Goal: Transaction & Acquisition: Purchase product/service

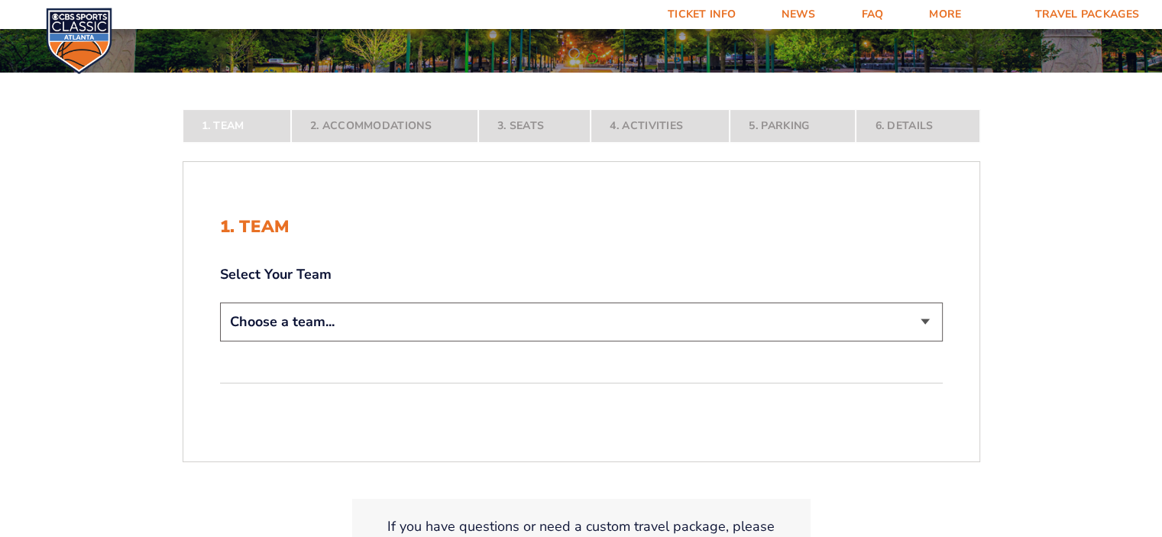
scroll to position [229, 0]
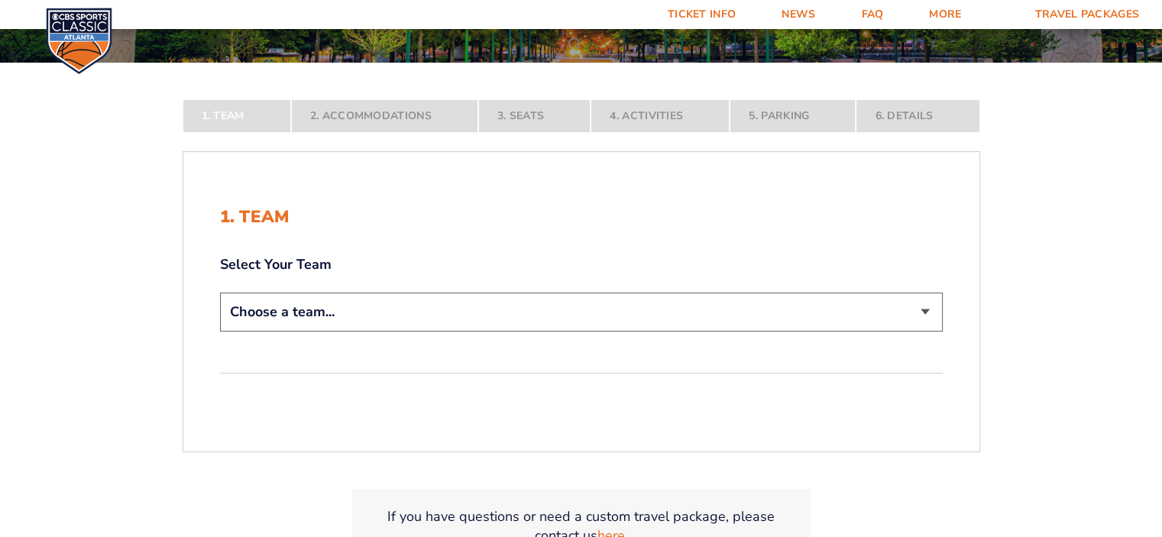
click at [926, 314] on select "Choose a team... [US_STATE] Wildcats [US_STATE] State Buckeyes [US_STATE] Tar H…" at bounding box center [581, 312] width 723 height 39
select select "12956"
click at [220, 331] on select "Choose a team... [US_STATE] Wildcats [US_STATE] State Buckeyes [US_STATE] Tar H…" at bounding box center [581, 312] width 723 height 39
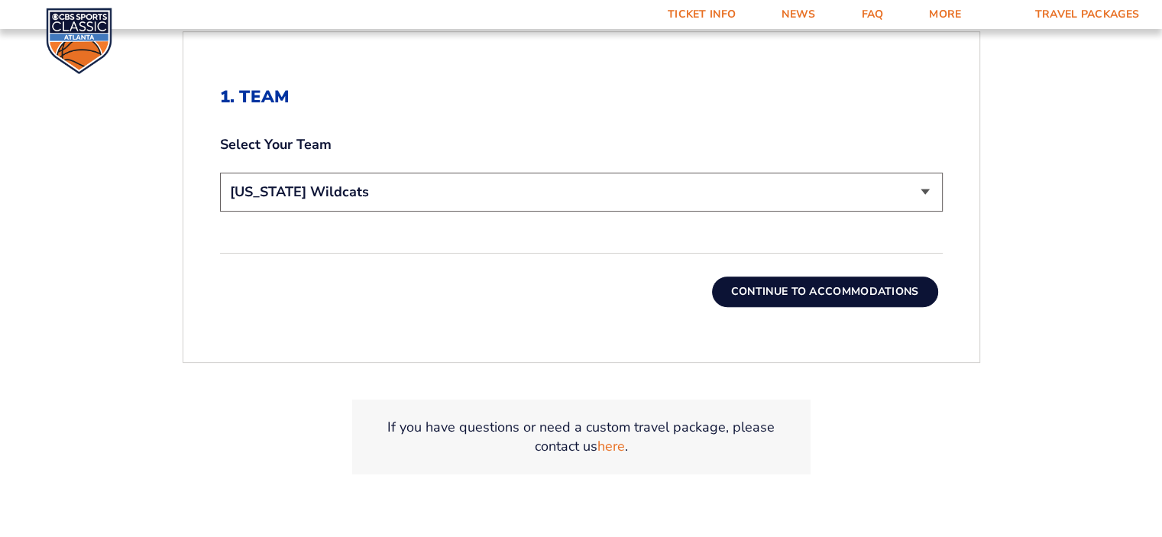
scroll to position [458, 0]
click at [826, 285] on button "Continue To Accommodations" at bounding box center [825, 289] width 226 height 31
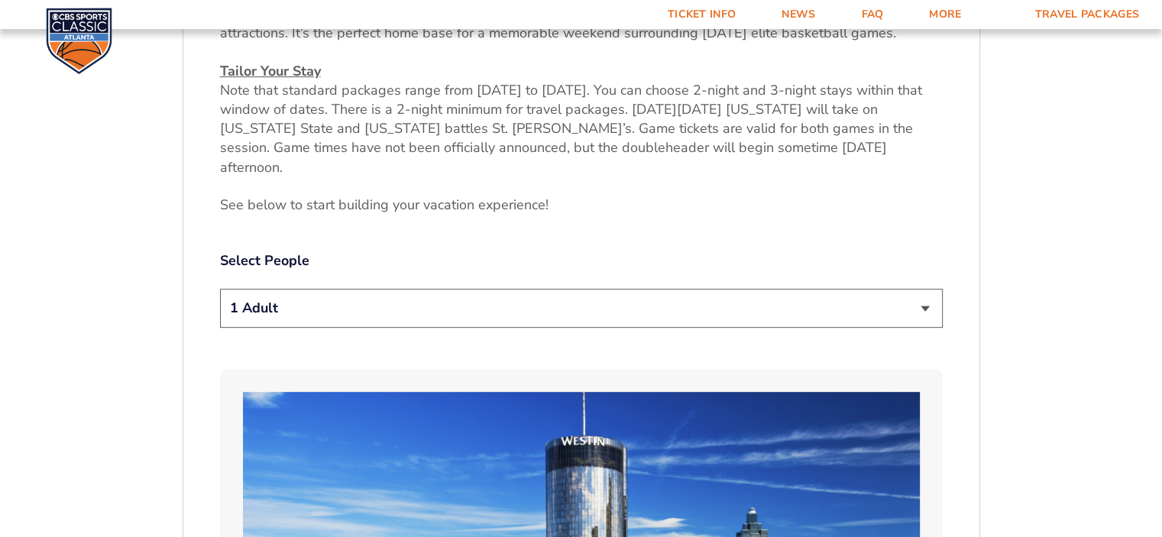
scroll to position [712, 0]
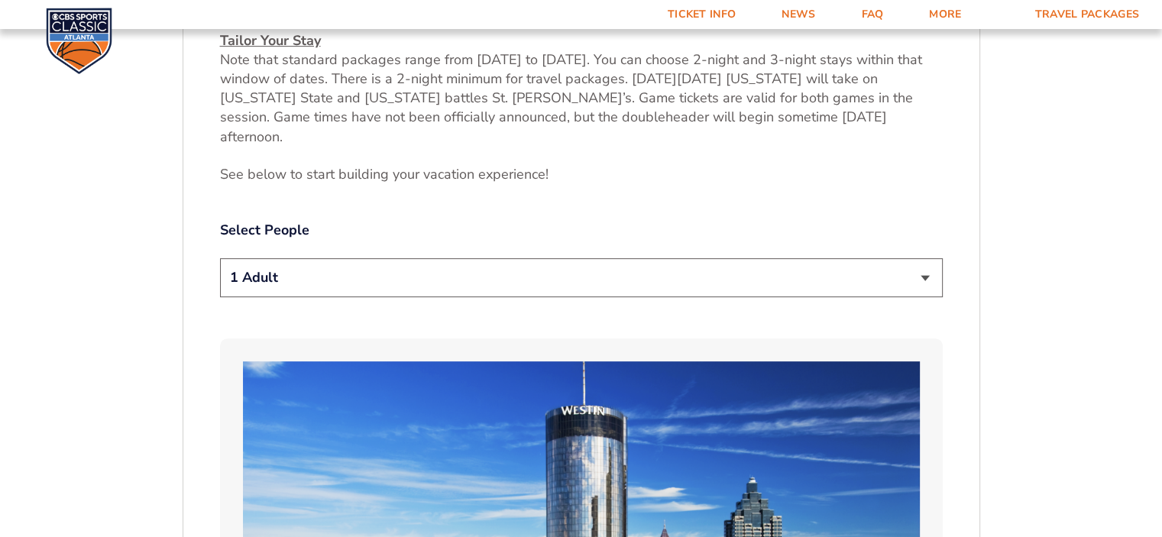
click at [921, 262] on select "1 Adult 2 Adults 3 Adults 4 Adults 2 Adults + 1 Child 2 Adults + 2 Children 2 A…" at bounding box center [581, 277] width 723 height 39
select select "2 Adults"
click at [220, 258] on select "1 Adult 2 Adults 3 Adults 4 Adults 2 Adults + 1 Child 2 Adults + 2 Children 2 A…" at bounding box center [581, 277] width 723 height 39
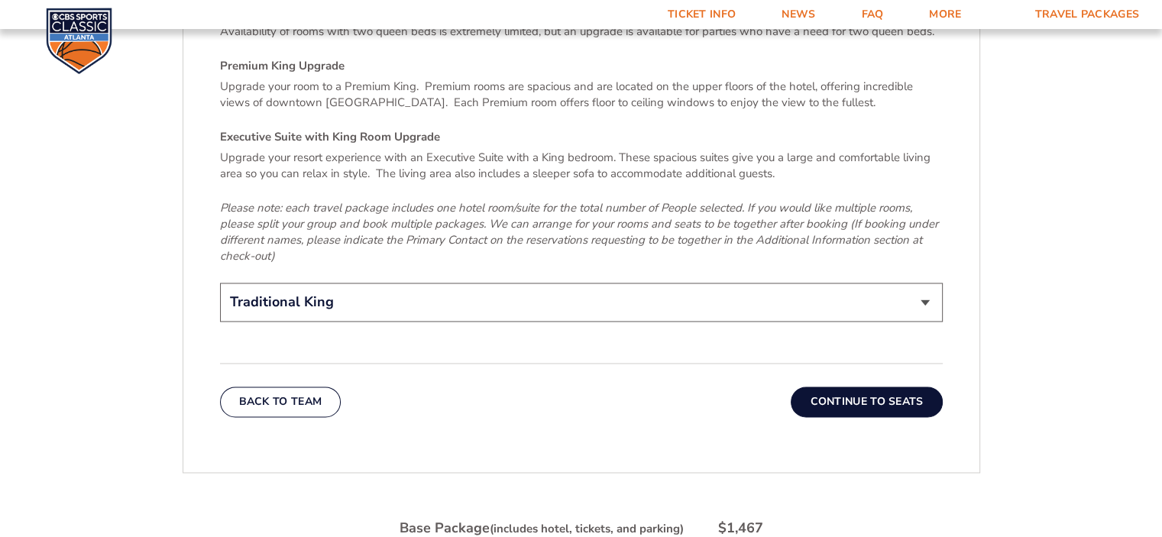
scroll to position [2392, 0]
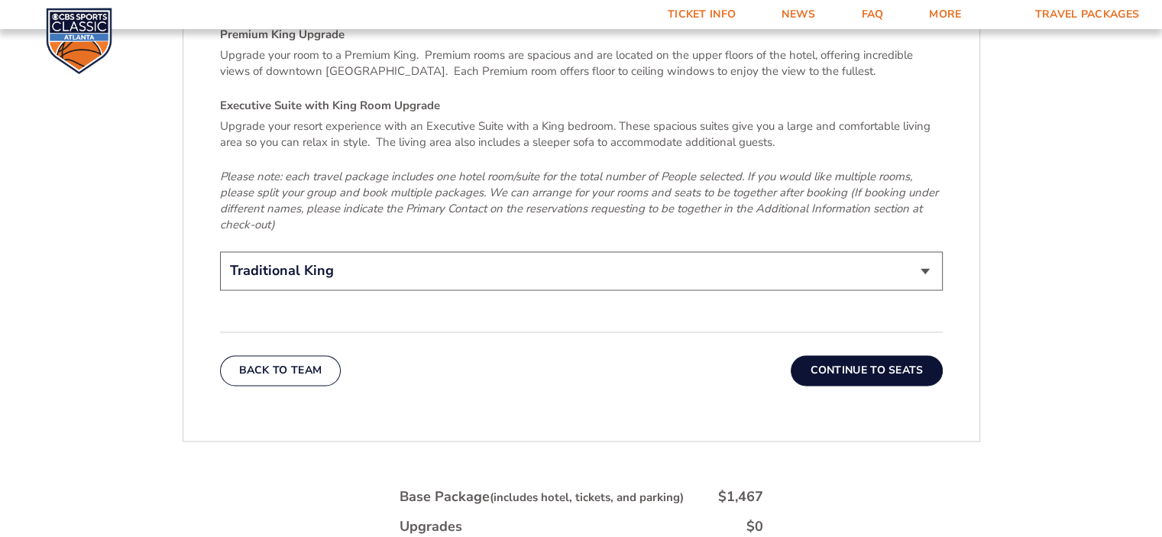
click at [871, 355] on button "Continue To Seats" at bounding box center [865, 370] width 151 height 31
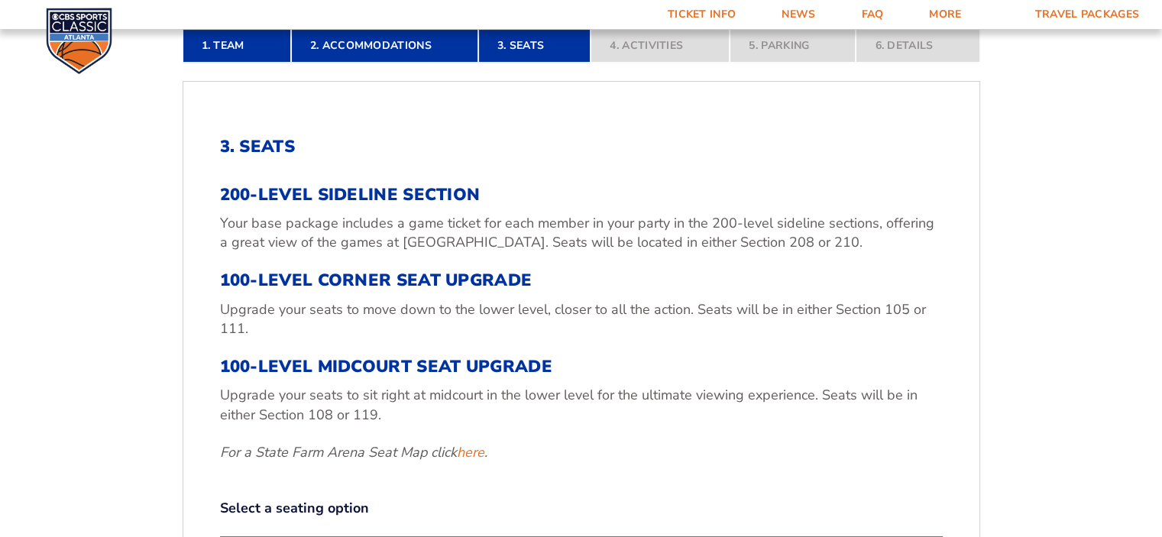
scroll to position [483, 0]
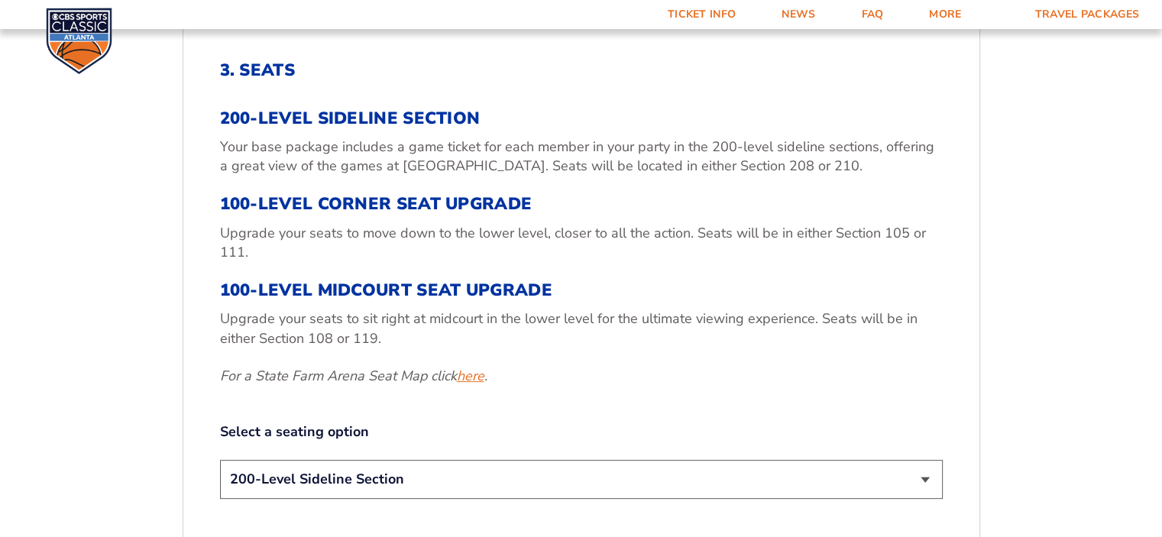
click at [468, 379] on link "here" at bounding box center [470, 376] width 27 height 19
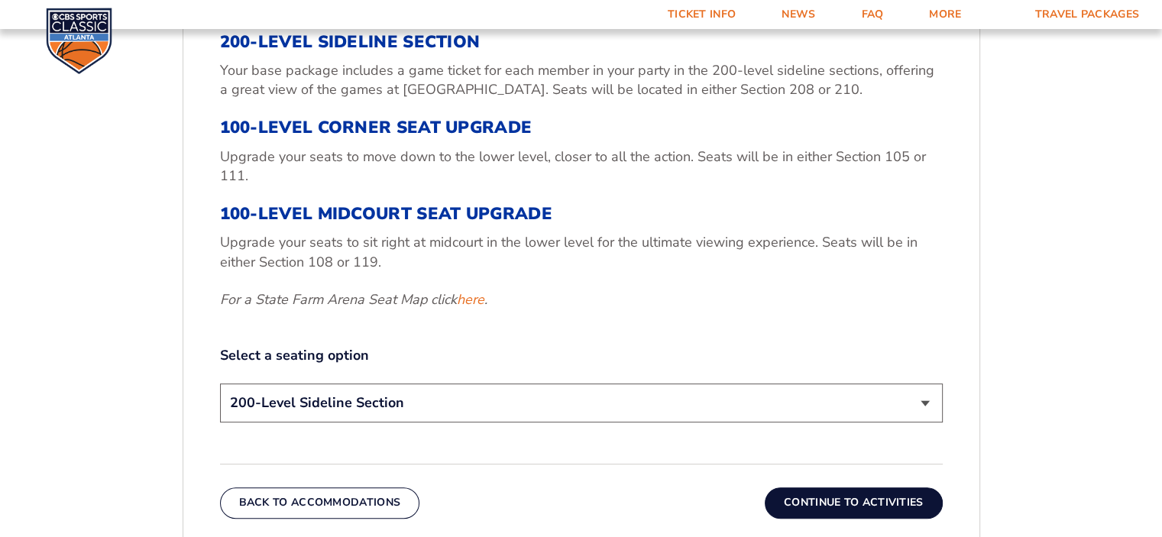
scroll to position [635, 0]
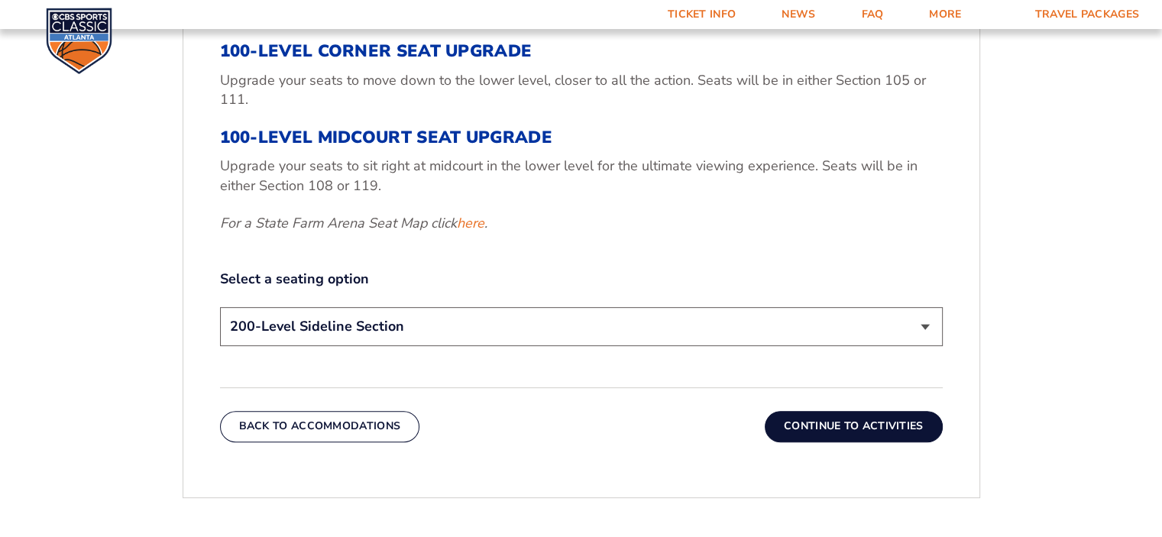
click at [926, 326] on select "200-Level Sideline Section 100-Level Corner Seat Upgrade (+$120 per person) 100…" at bounding box center [581, 326] width 723 height 39
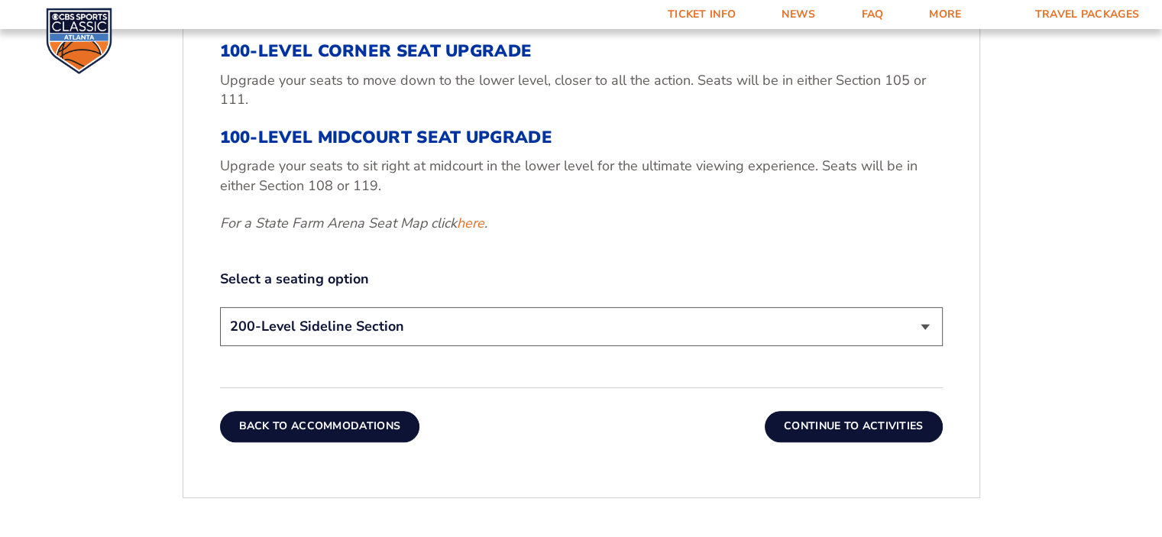
select select "100-Level Midcourt Seat Upgrade"
click at [220, 307] on select "200-Level Sideline Section 100-Level Corner Seat Upgrade (+$120 per person) 100…" at bounding box center [581, 326] width 723 height 39
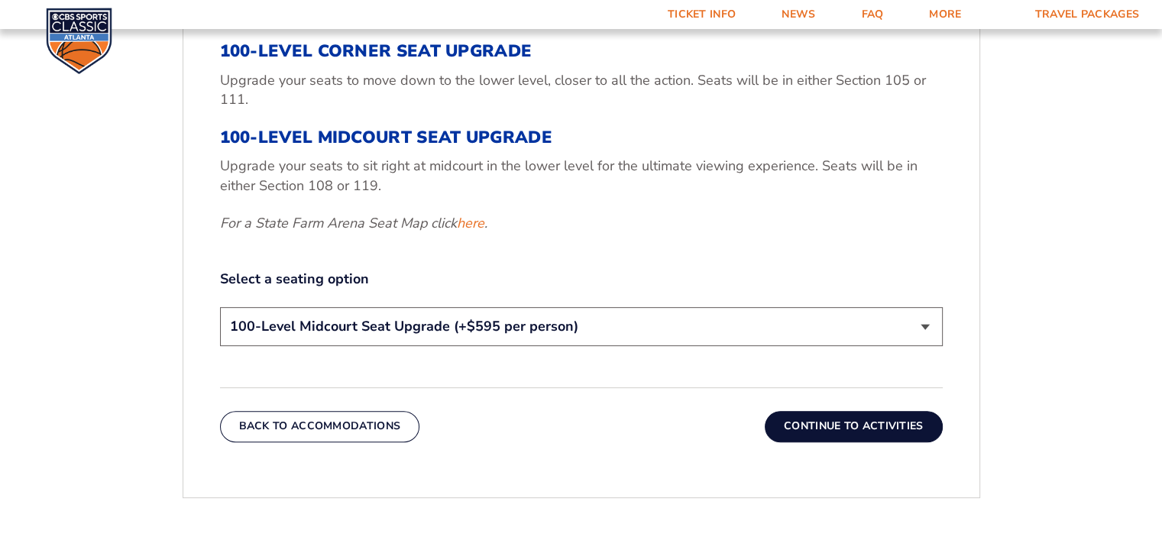
click at [848, 422] on button "Continue To Activities" at bounding box center [854, 426] width 178 height 31
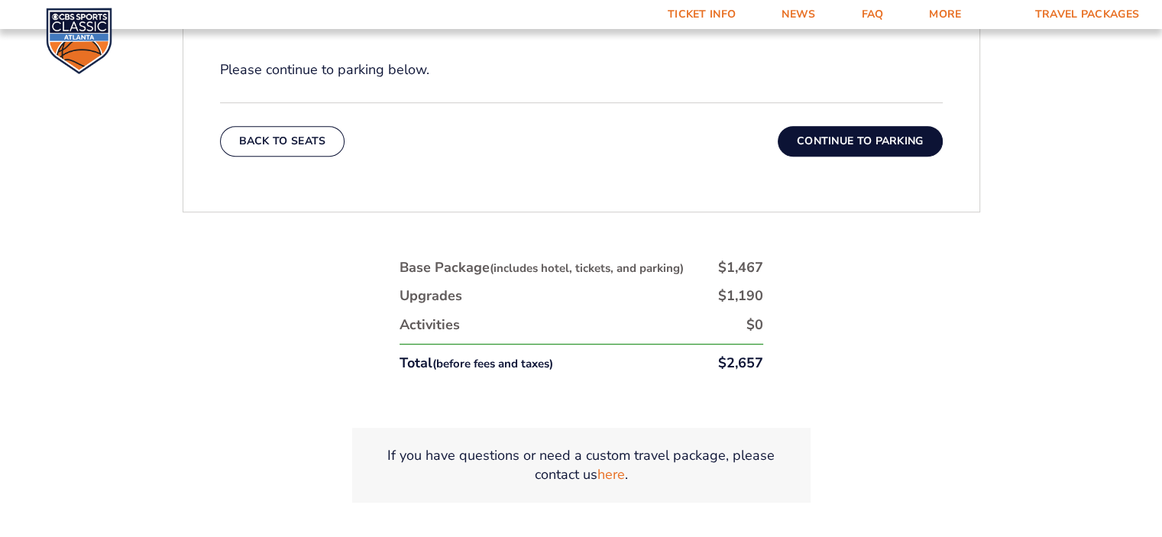
scroll to position [712, 0]
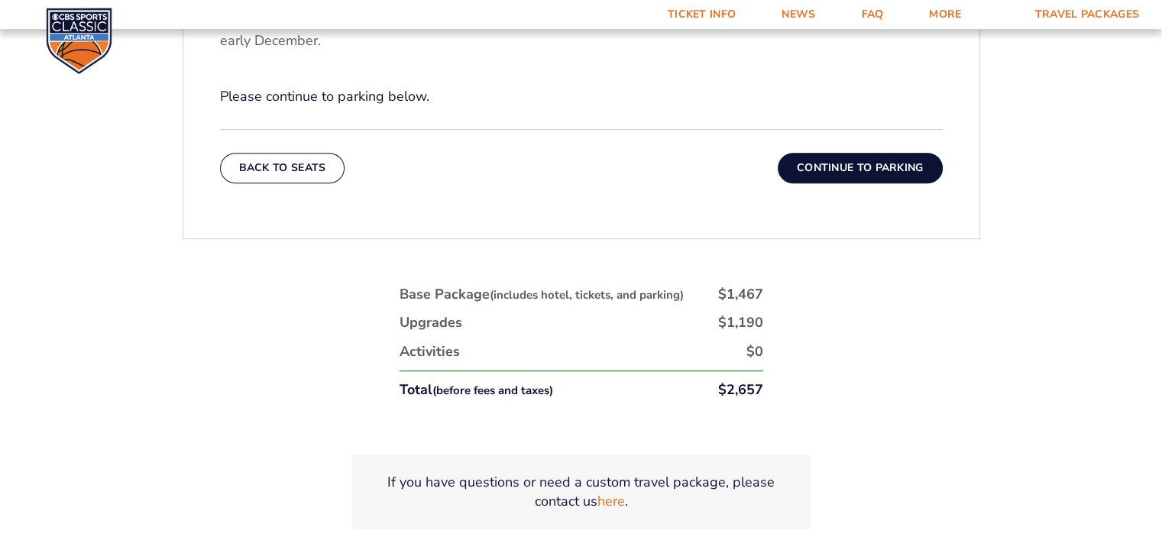
click at [828, 167] on button "Continue To Parking" at bounding box center [860, 168] width 165 height 31
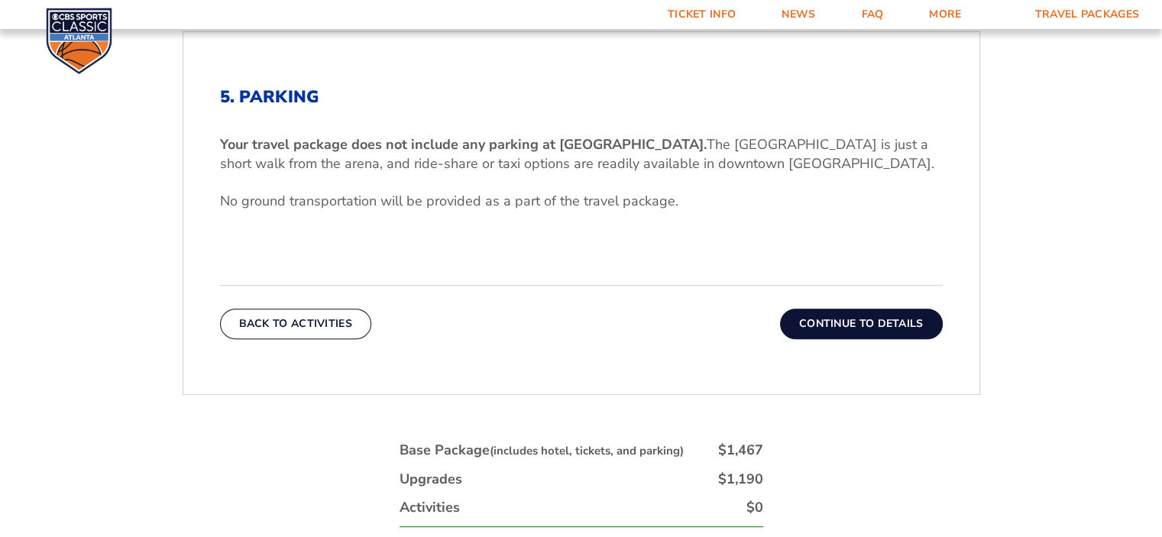
scroll to position [483, 0]
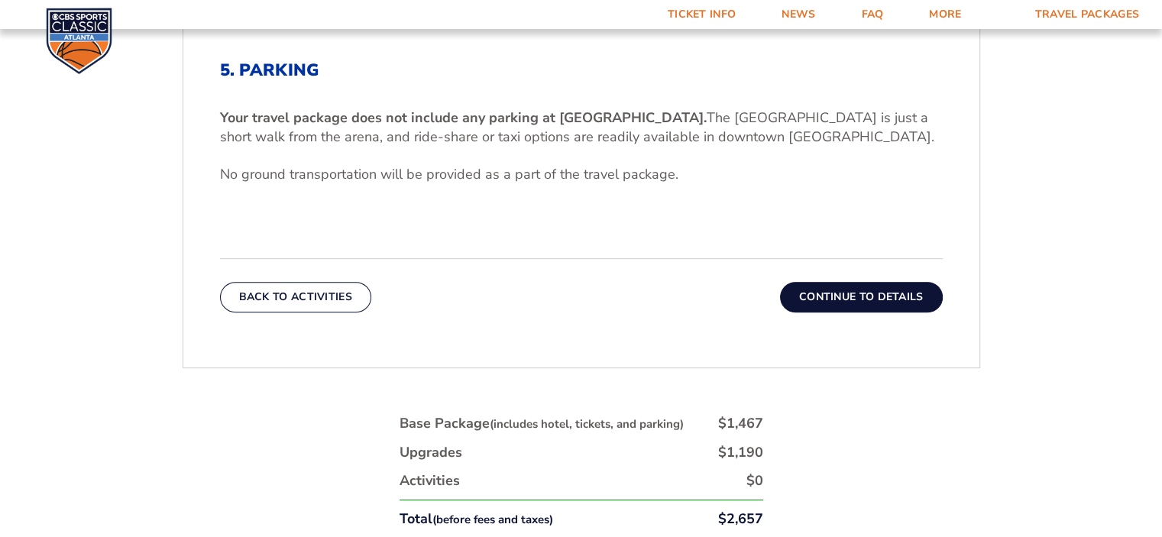
click at [857, 295] on button "Continue To Details" at bounding box center [861, 297] width 163 height 31
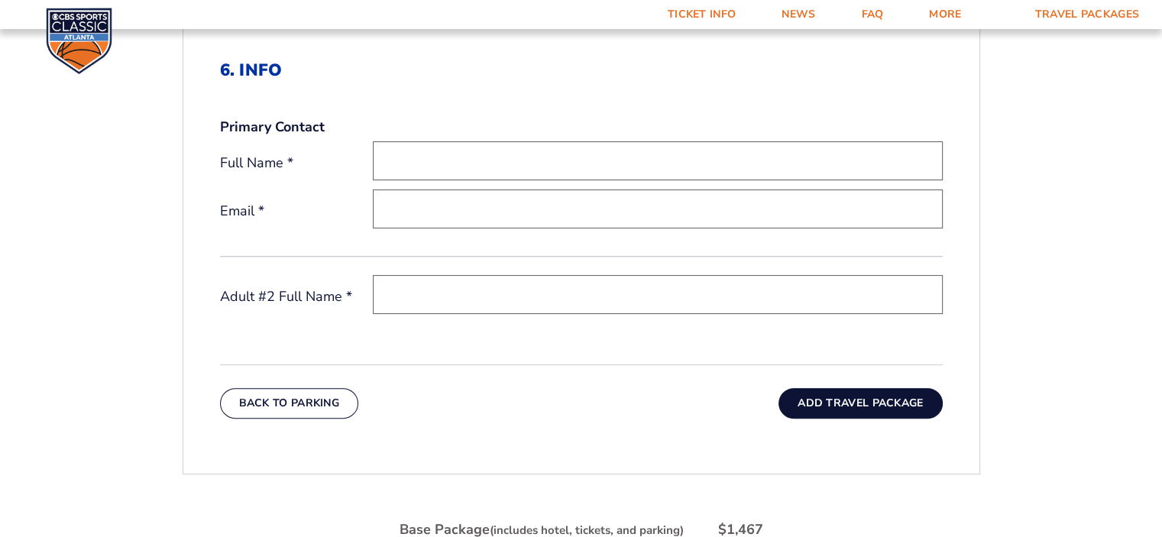
click at [843, 396] on button "Add Travel Package" at bounding box center [859, 403] width 163 height 31
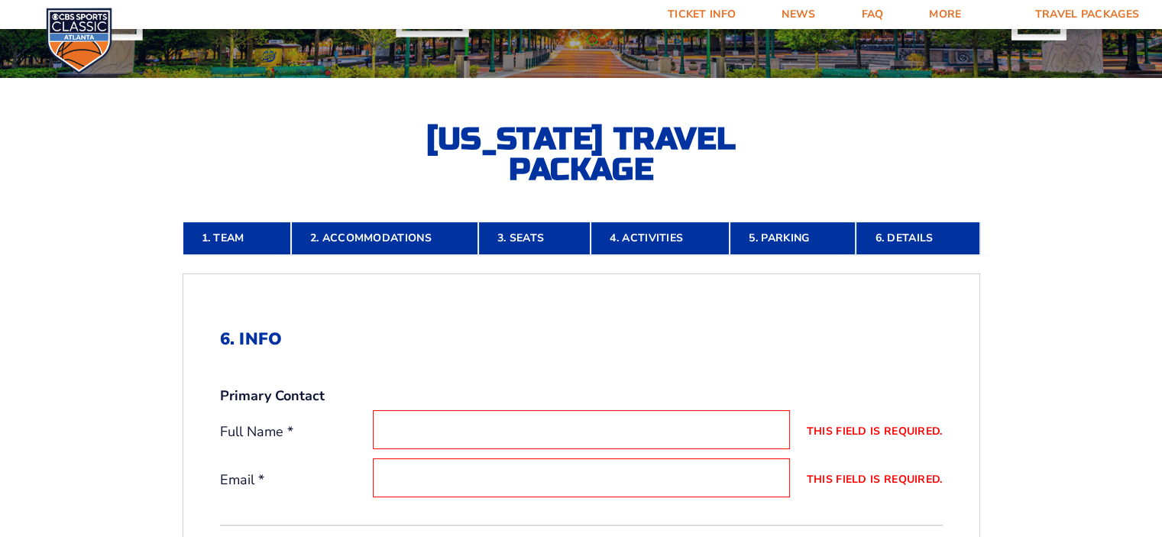
scroll to position [177, 0]
